Goal: Check status: Check status

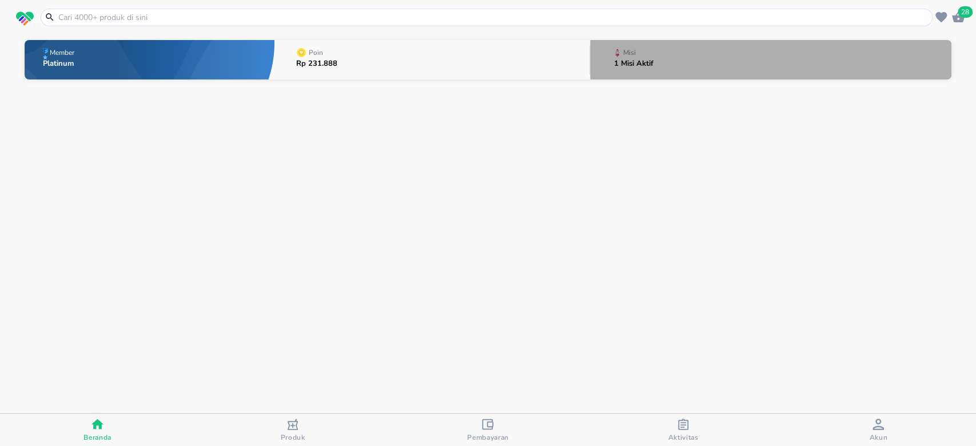
click at [741, 62] on button "Misi 1 Misi Aktif" at bounding box center [770, 59] width 361 height 45
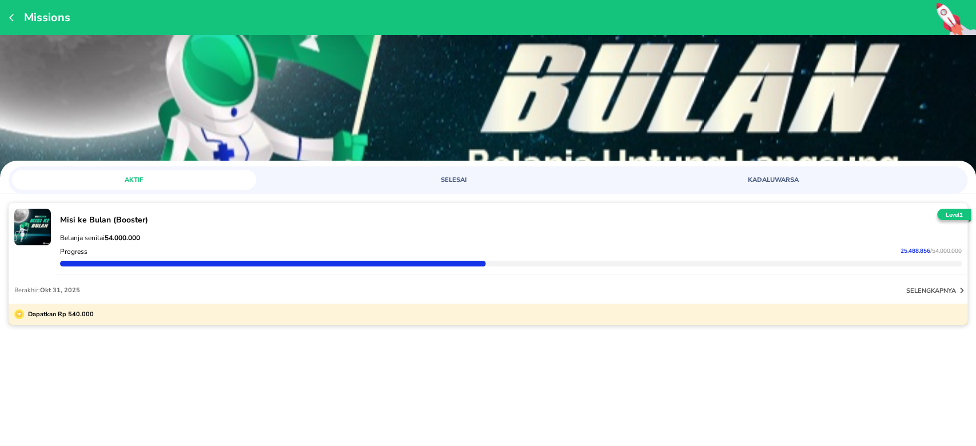
click at [792, 249] on div "Progress 25.488.856 / 54.000.000" at bounding box center [511, 252] width 906 height 14
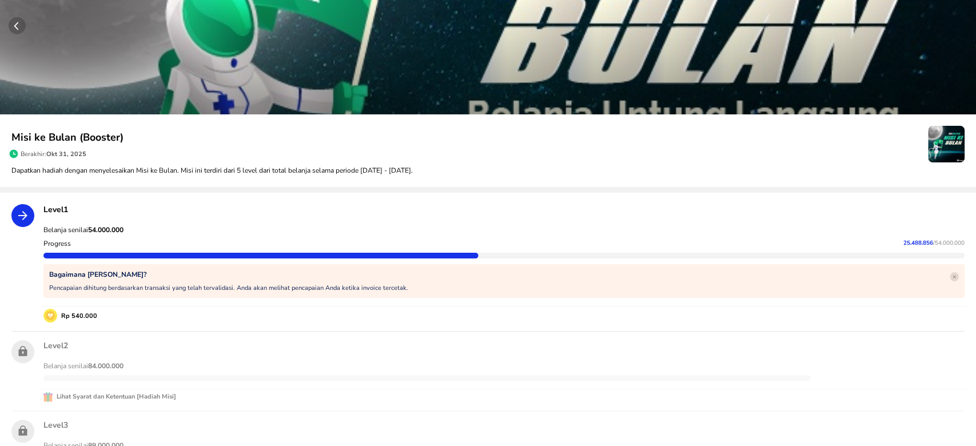
click at [903, 241] on span "25.488.856" at bounding box center [918, 243] width 30 height 8
copy p "25.488.856"
